Goal: Consume media (video, audio): Consume media (video, audio)

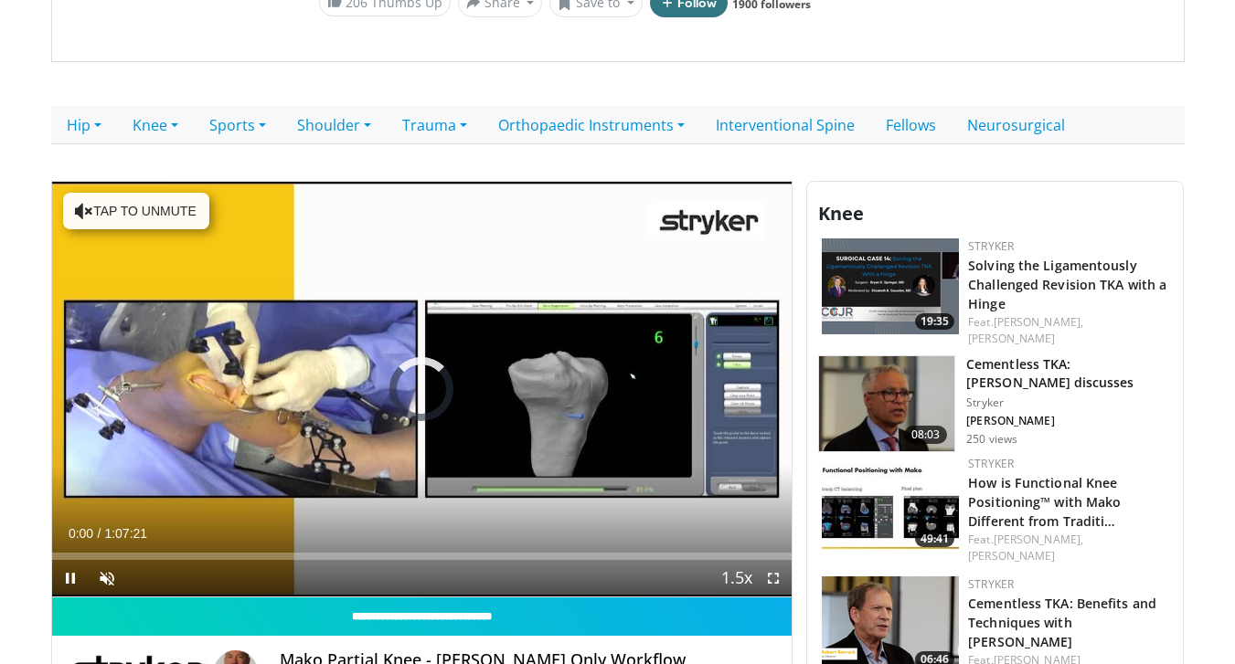
scroll to position [413, 0]
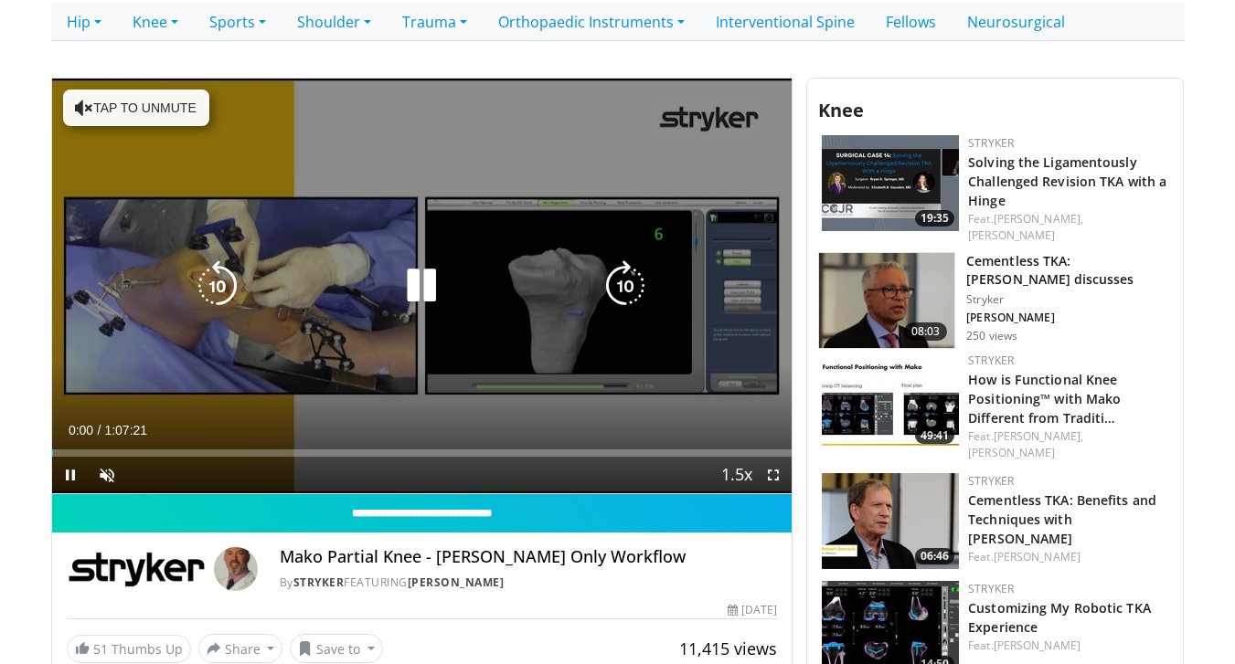
click at [173, 120] on button "Tap to unmute" at bounding box center [136, 108] width 146 height 37
click at [629, 293] on icon "Video Player" at bounding box center [624, 285] width 51 height 51
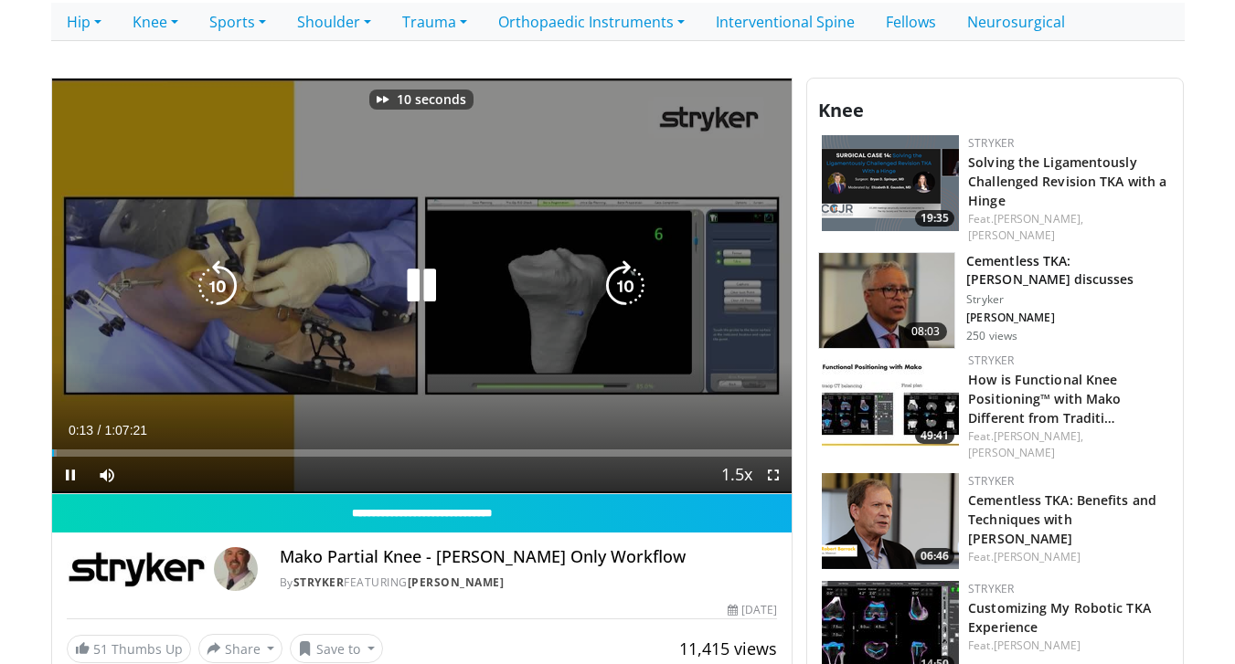
click at [629, 293] on icon "Video Player" at bounding box center [624, 285] width 51 height 51
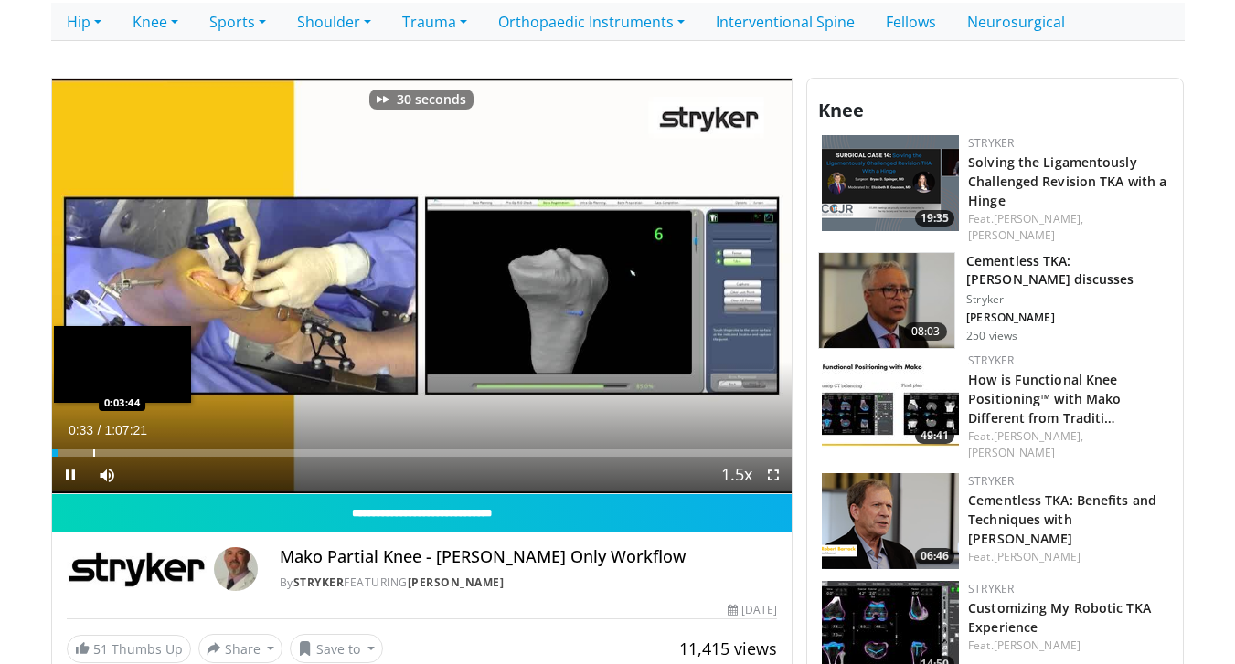
click at [93, 451] on div "Progress Bar" at bounding box center [94, 453] width 2 height 7
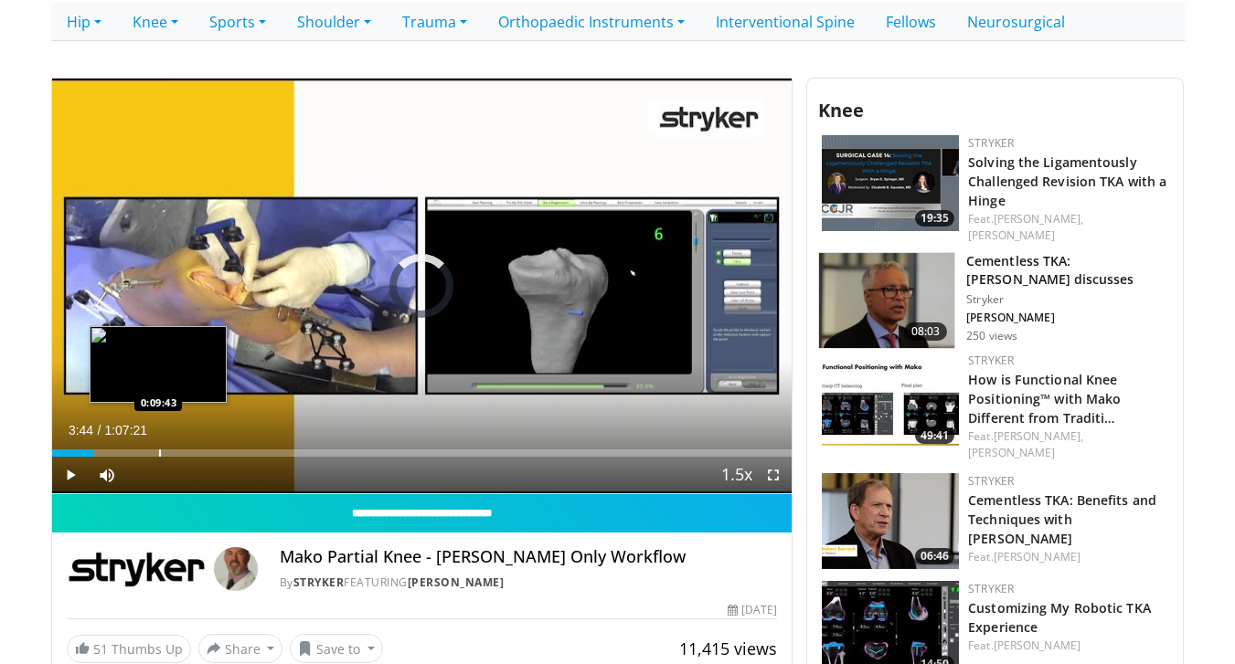
click at [159, 450] on div "Progress Bar" at bounding box center [160, 453] width 2 height 7
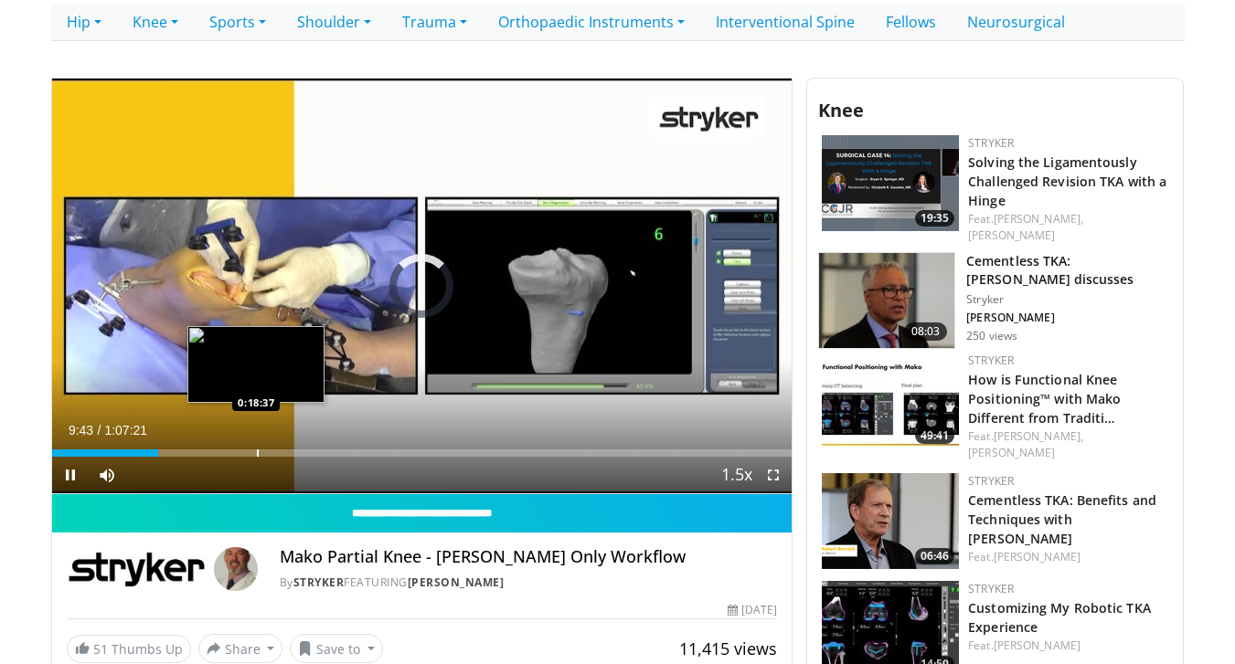
click at [257, 450] on div "Progress Bar" at bounding box center [258, 453] width 2 height 7
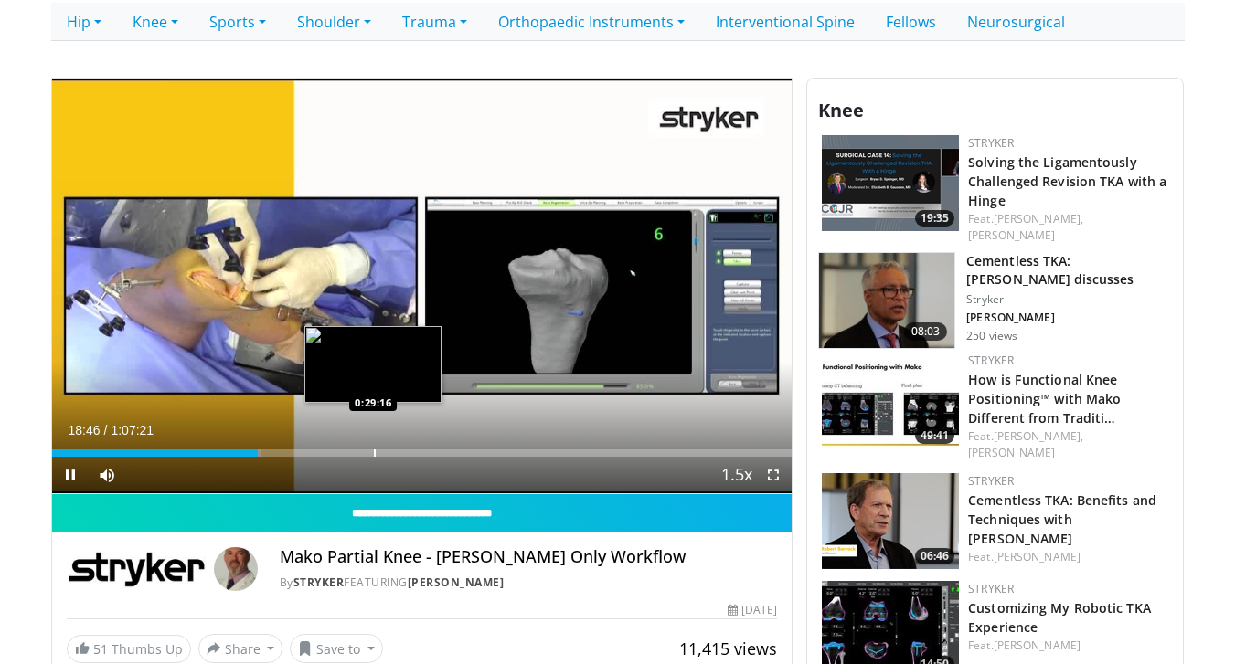
click at [374, 455] on div "Progress Bar" at bounding box center [375, 453] width 2 height 7
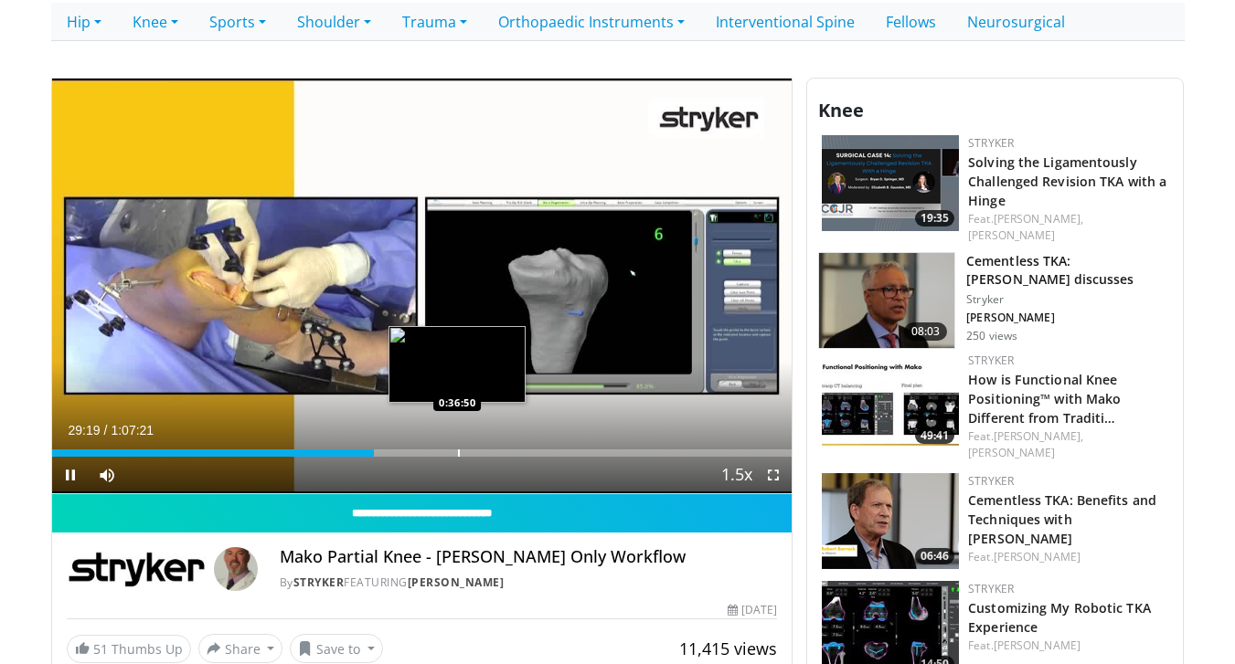
click at [458, 451] on div "Progress Bar" at bounding box center [459, 453] width 2 height 7
